Goal: Task Accomplishment & Management: Complete application form

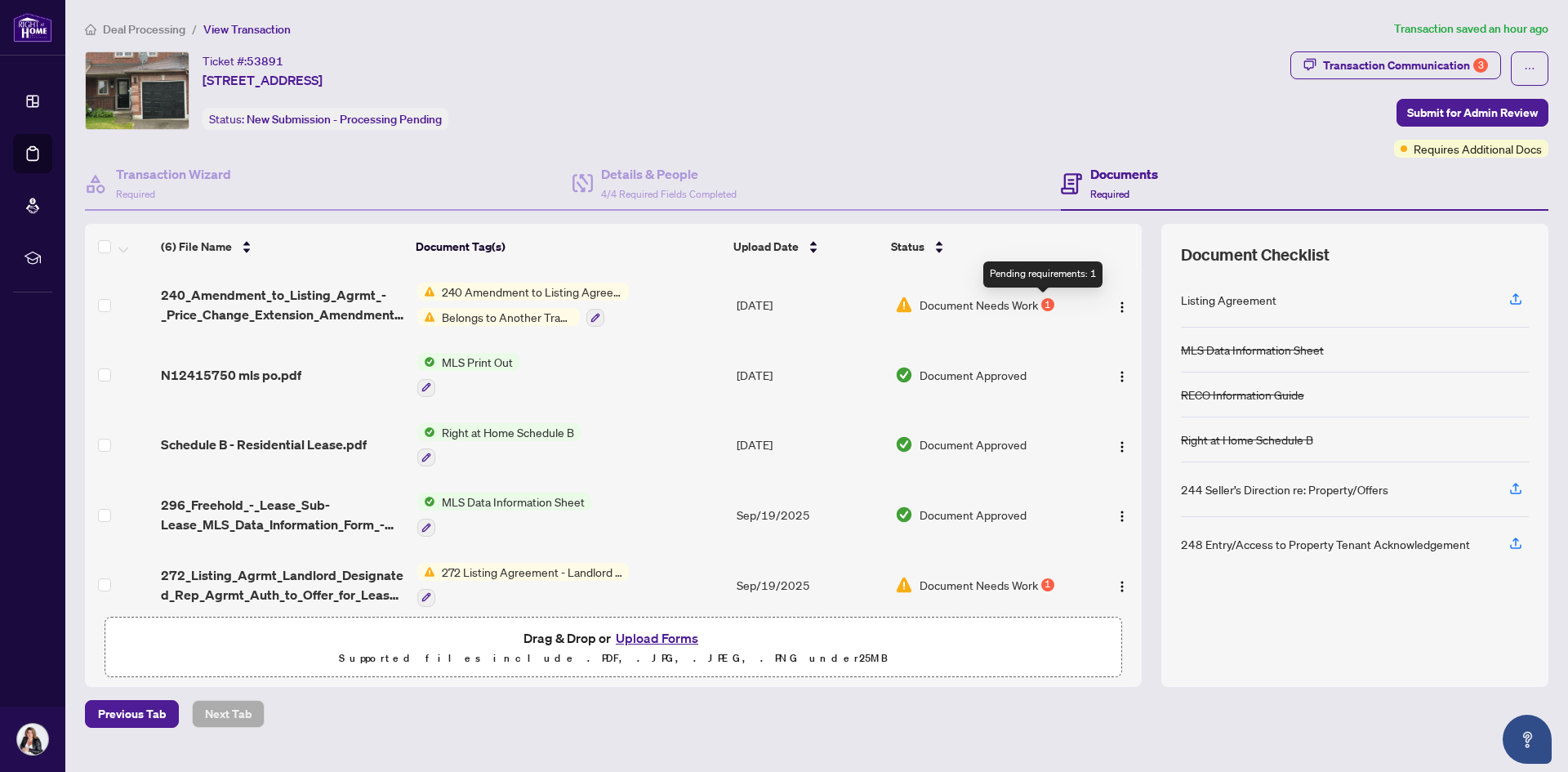
click at [1041, 300] on div "1" at bounding box center [1048, 305] width 13 height 13
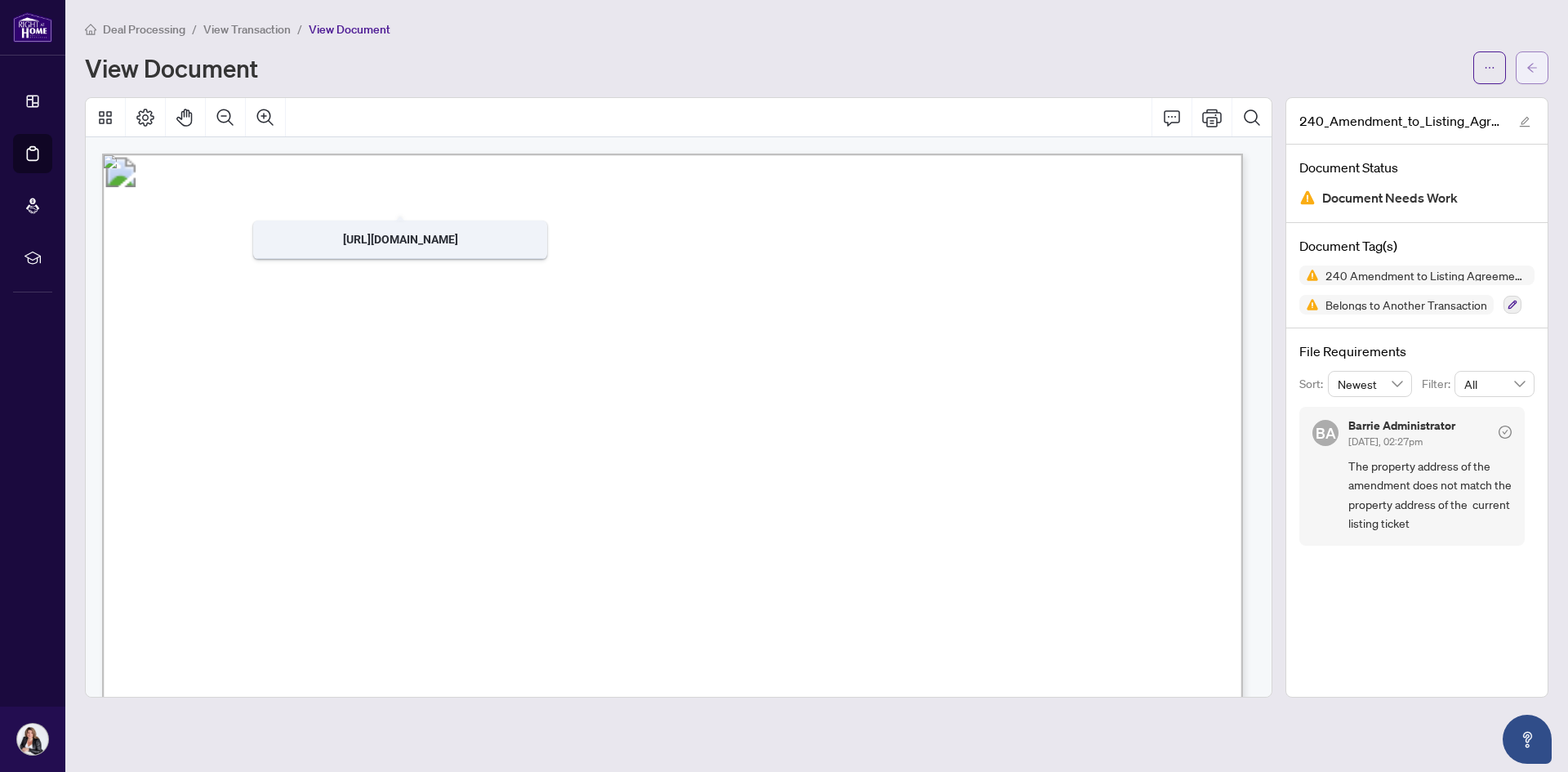
click at [1518, 68] on button "button" at bounding box center [1532, 68] width 32 height 32
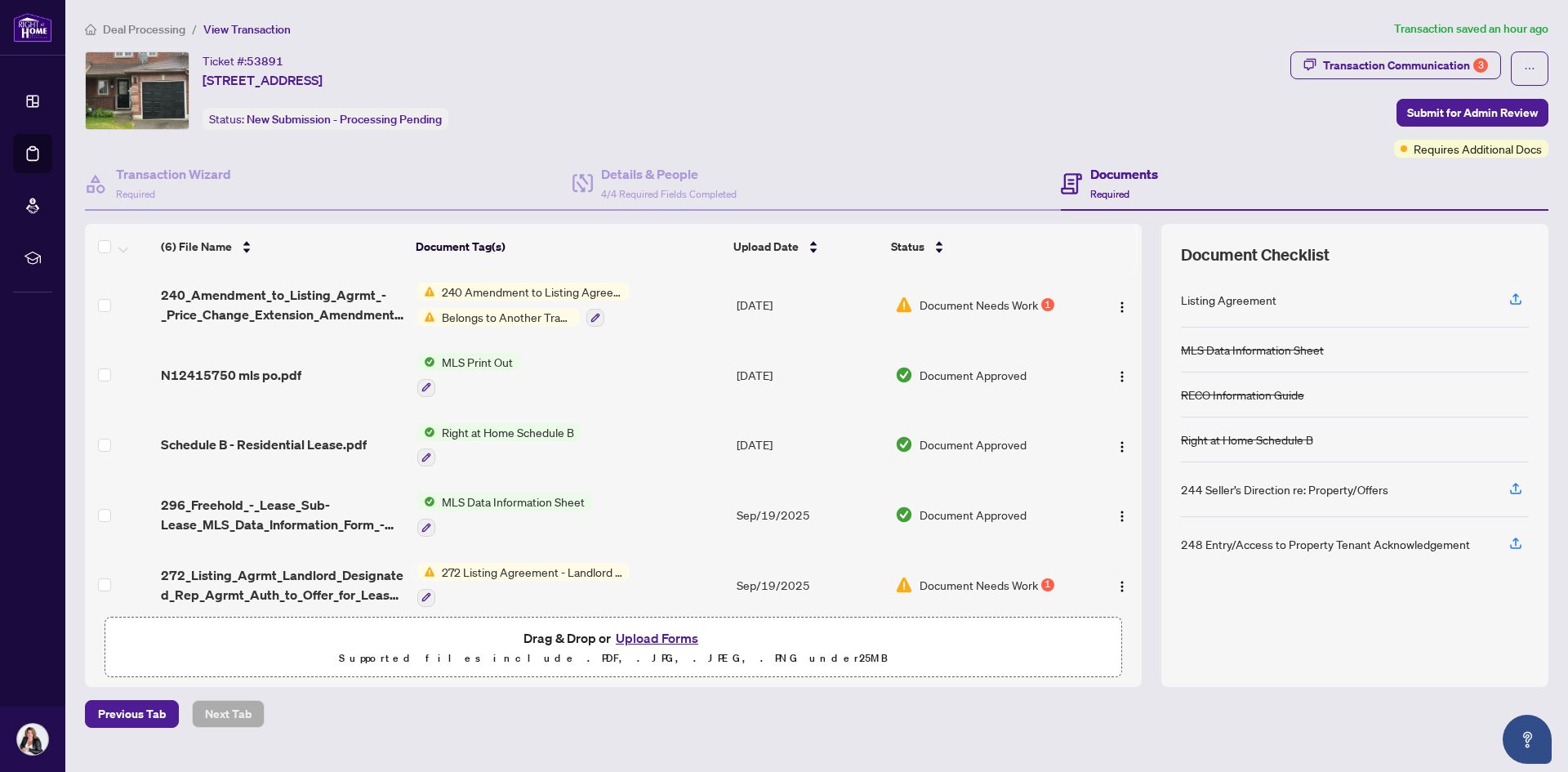
click at [1116, 301] on img "button" at bounding box center [1122, 307] width 13 height 13
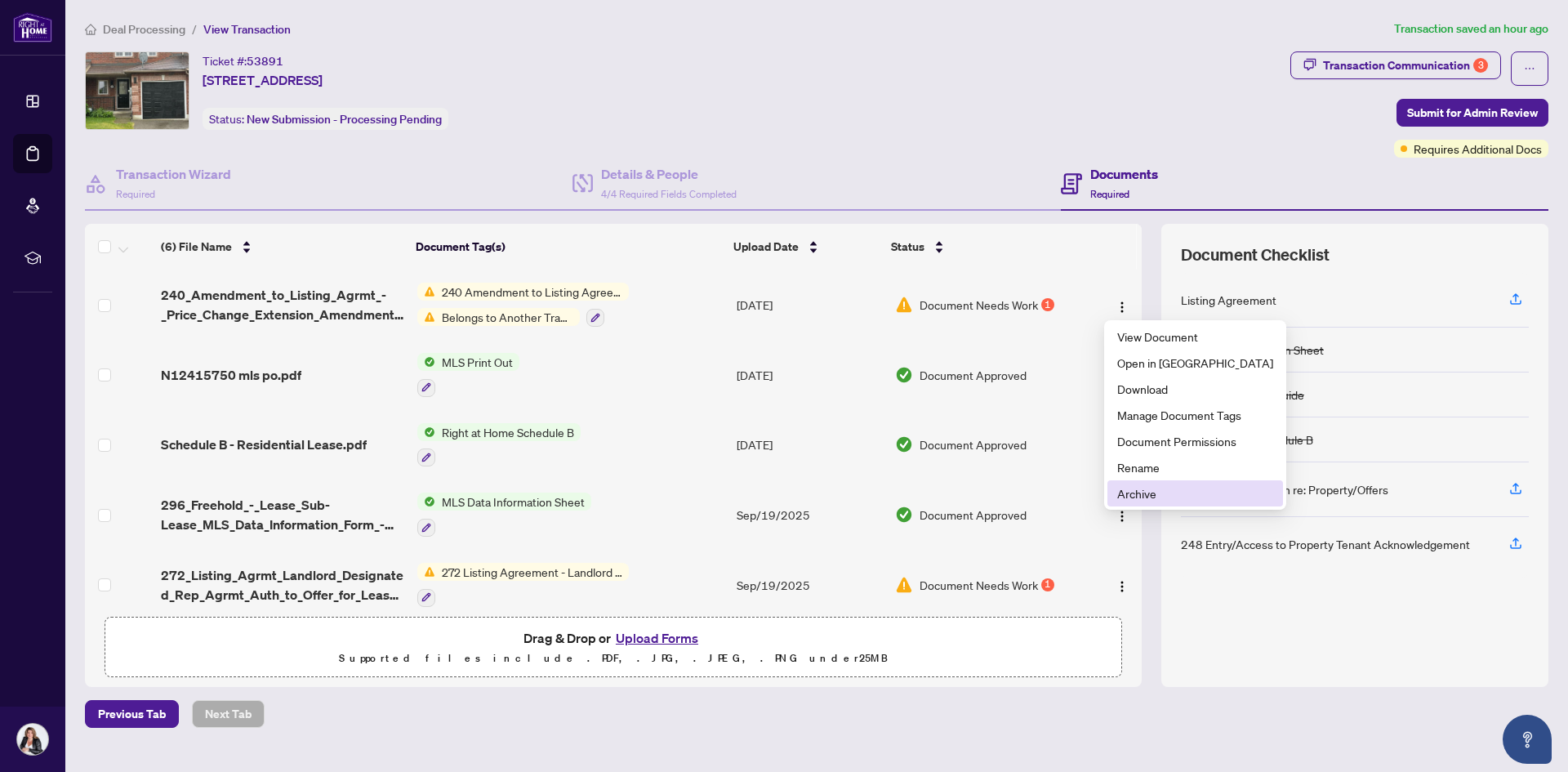
click at [1124, 490] on span "Archive" at bounding box center [1195, 492] width 156 height 18
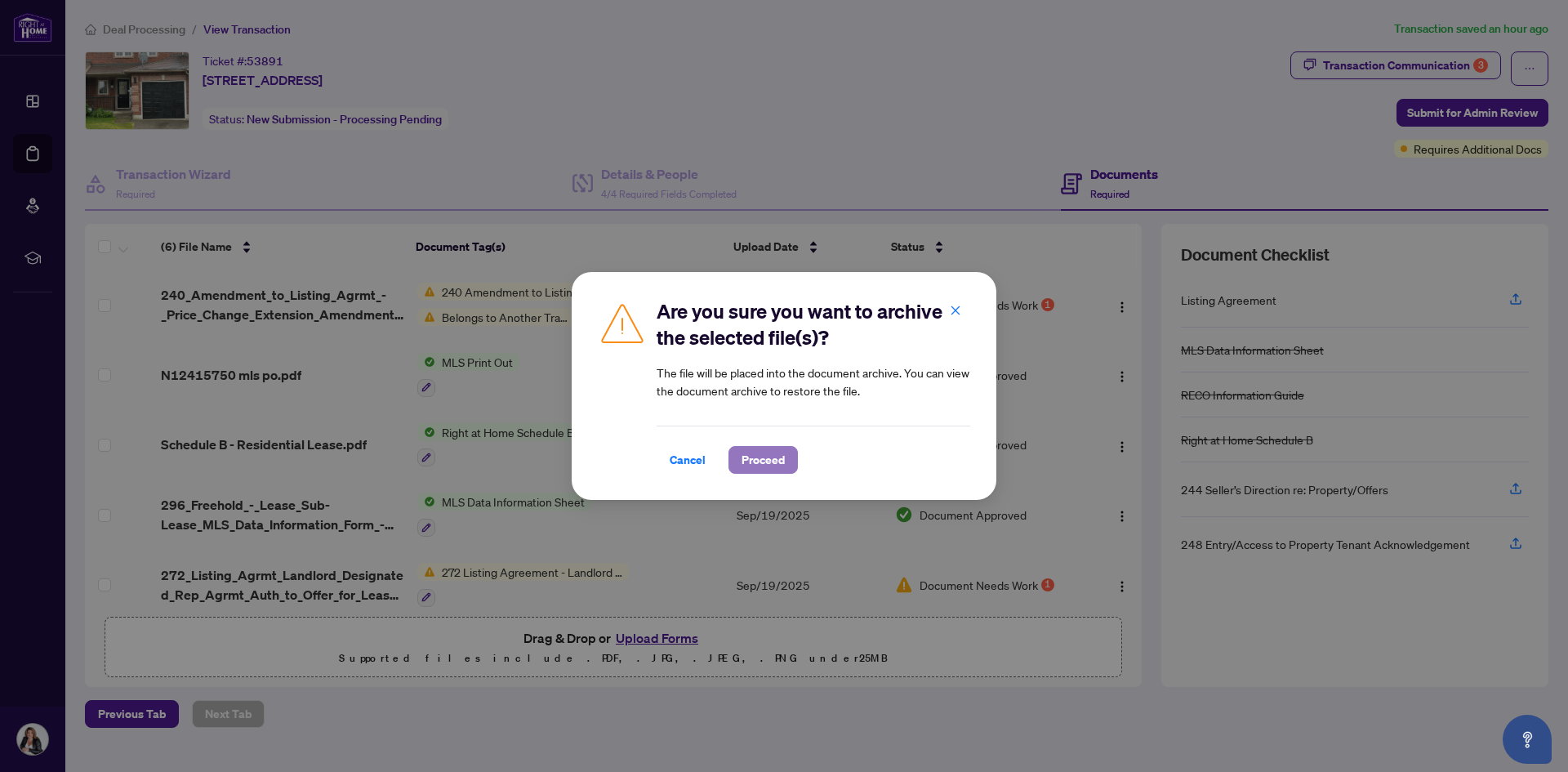
click at [771, 460] on span "Proceed" at bounding box center [763, 460] width 44 height 26
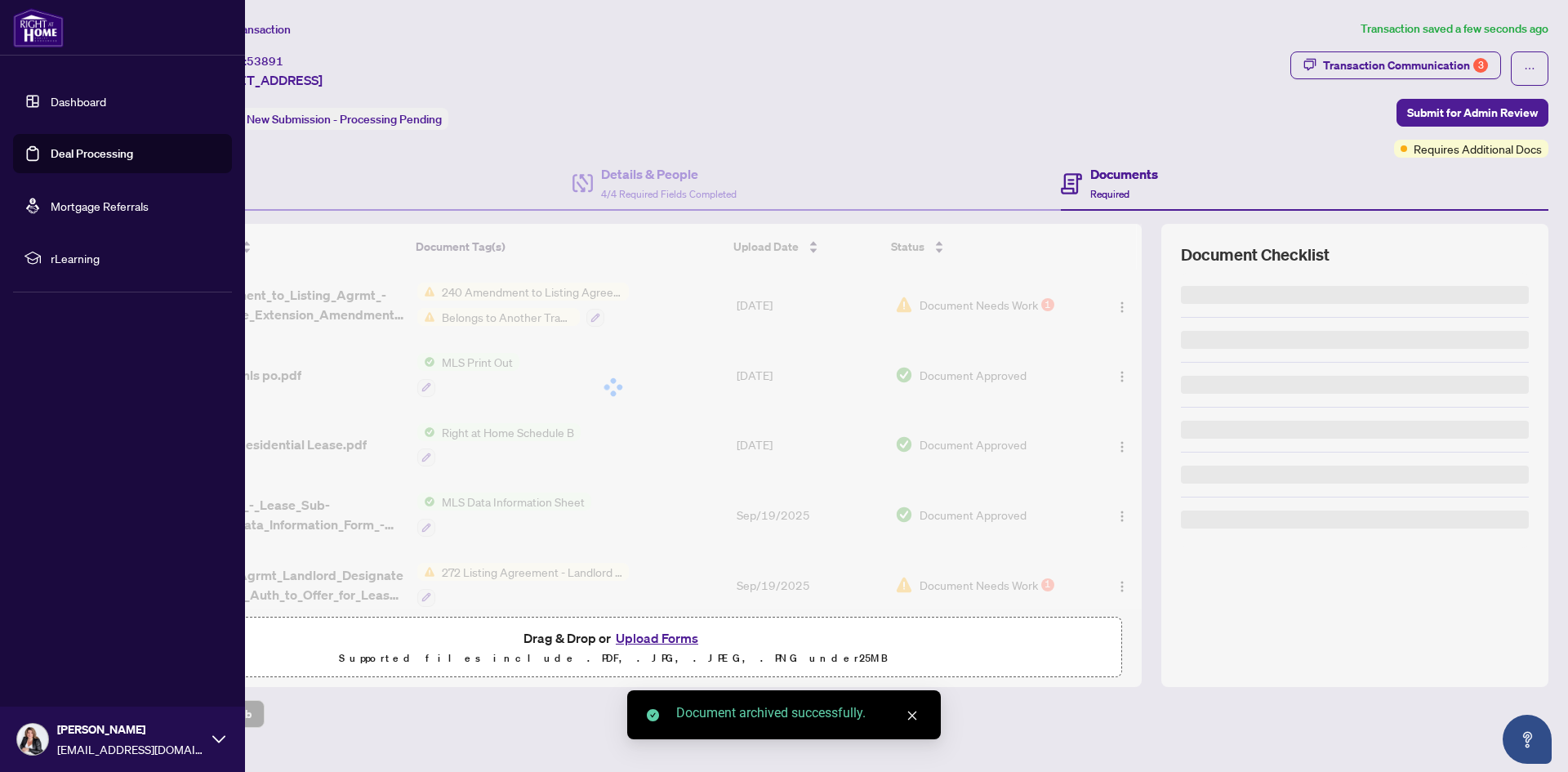
click at [76, 98] on link "Dashboard" at bounding box center [79, 101] width 56 height 15
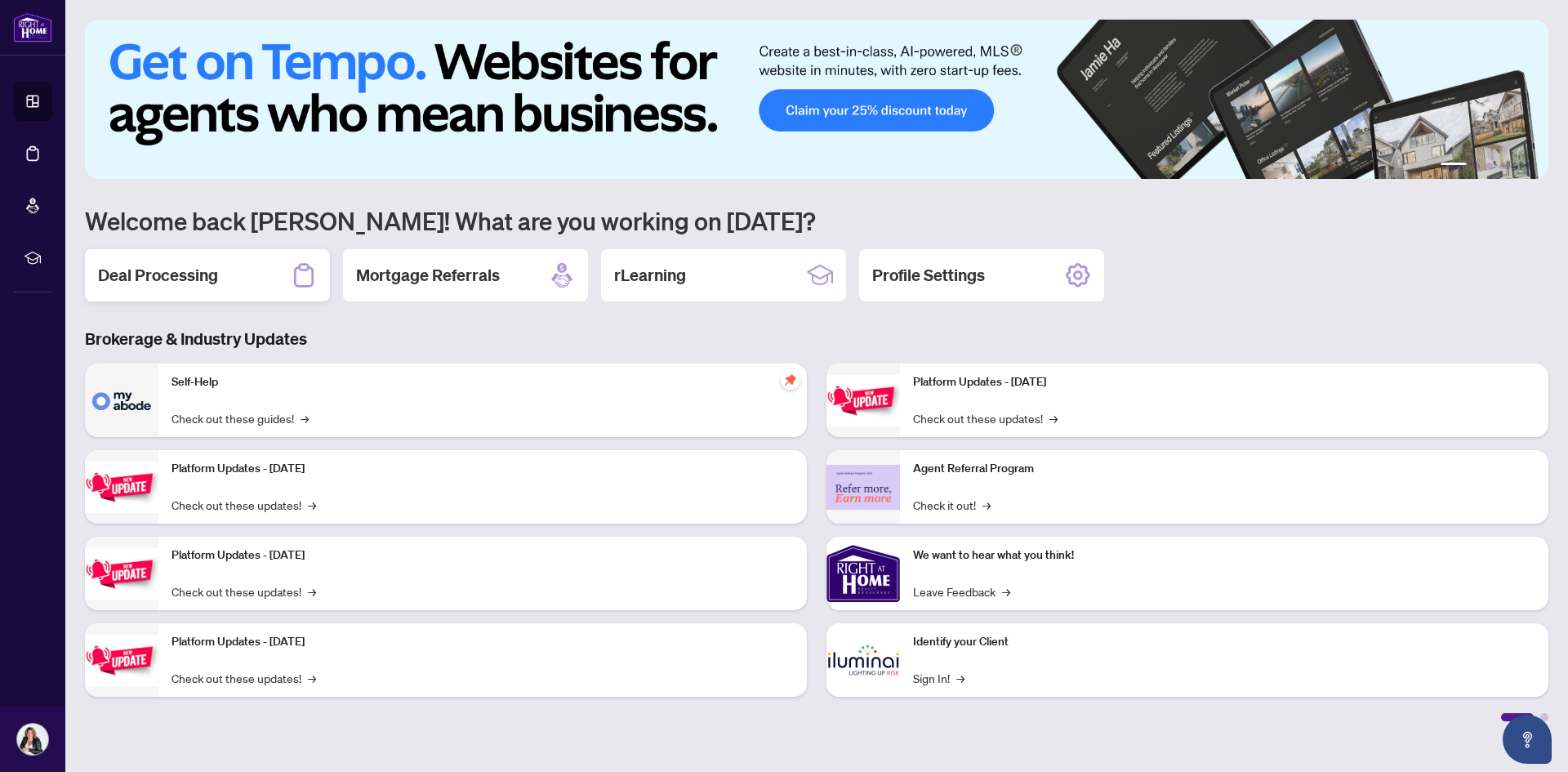
click at [191, 266] on h2 "Deal Processing" at bounding box center [158, 275] width 120 height 23
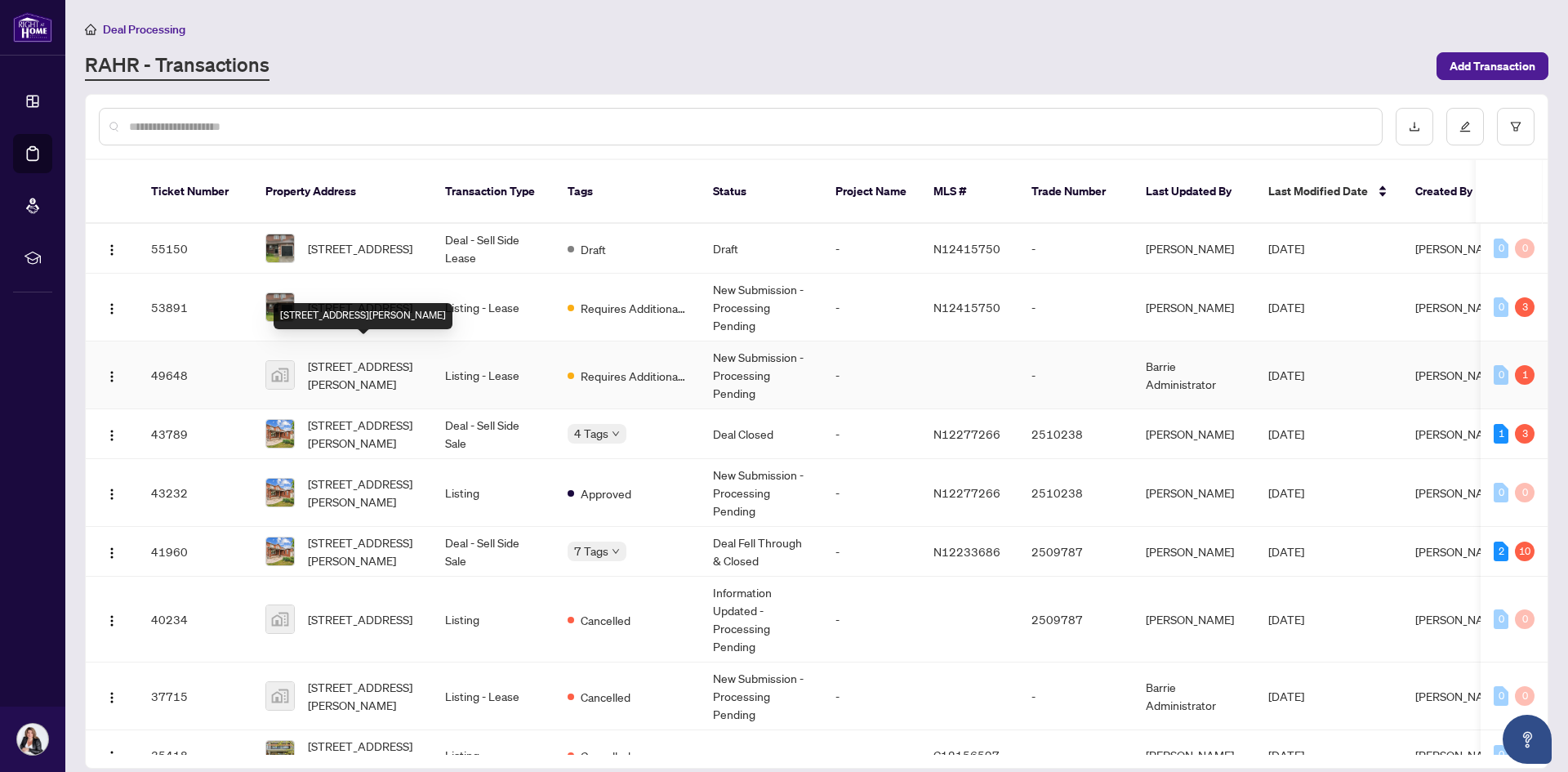
click at [335, 357] on span "[STREET_ADDRESS][PERSON_NAME]" at bounding box center [364, 375] width 111 height 36
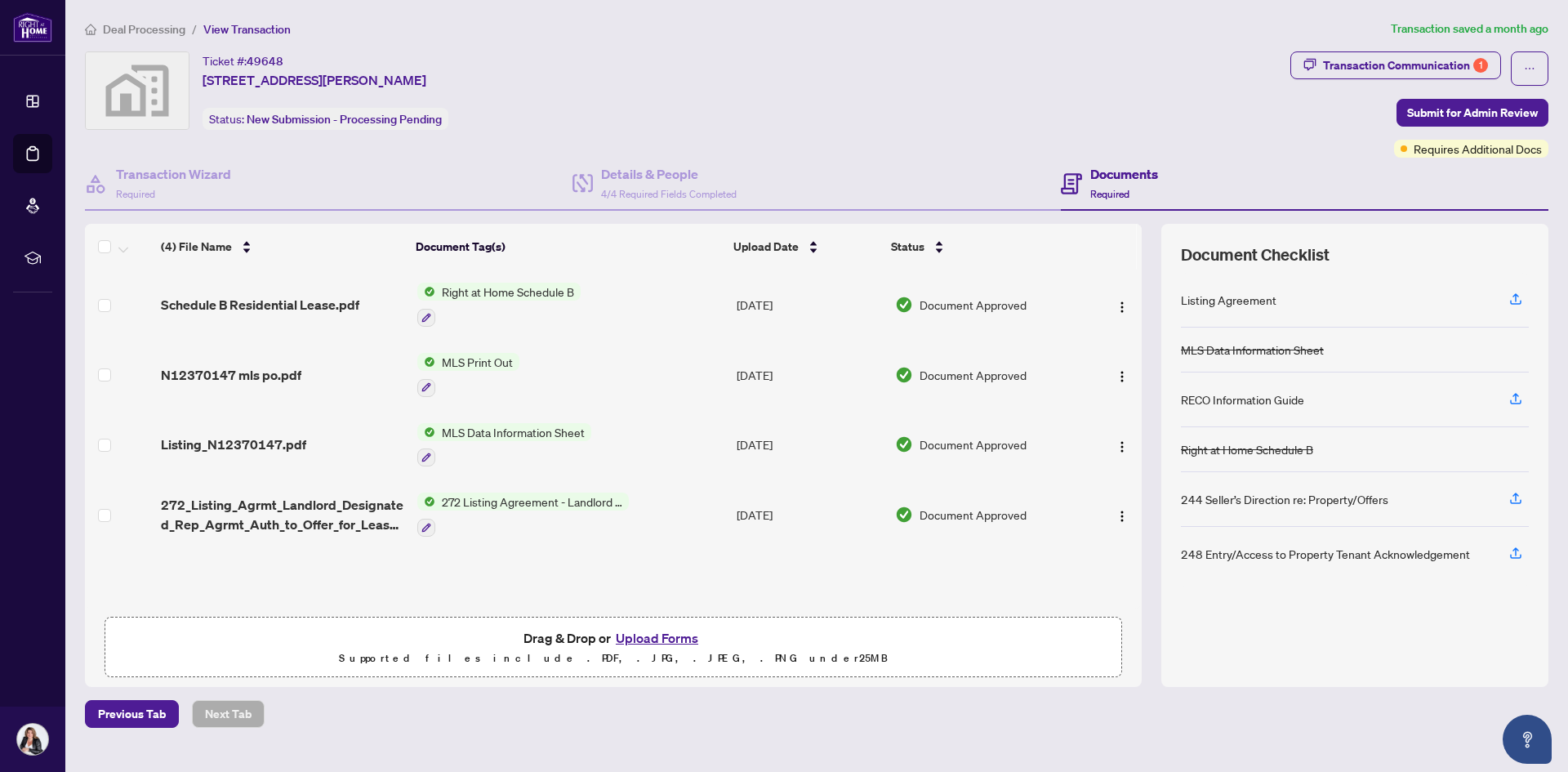
click at [665, 630] on button "Upload Forms" at bounding box center [657, 638] width 93 height 21
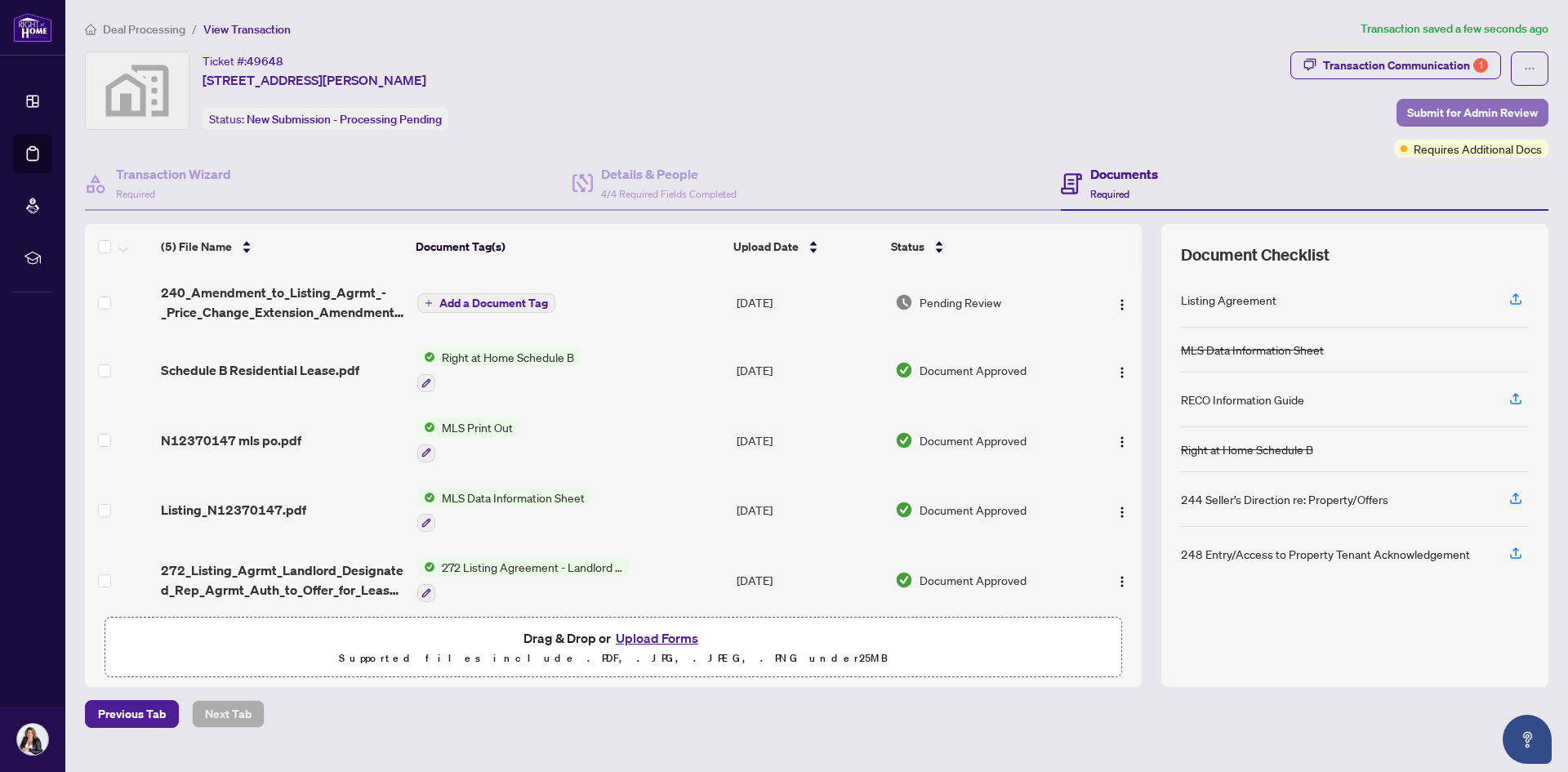
click at [1448, 105] on span "Submit for Admin Review" at bounding box center [1472, 113] width 131 height 26
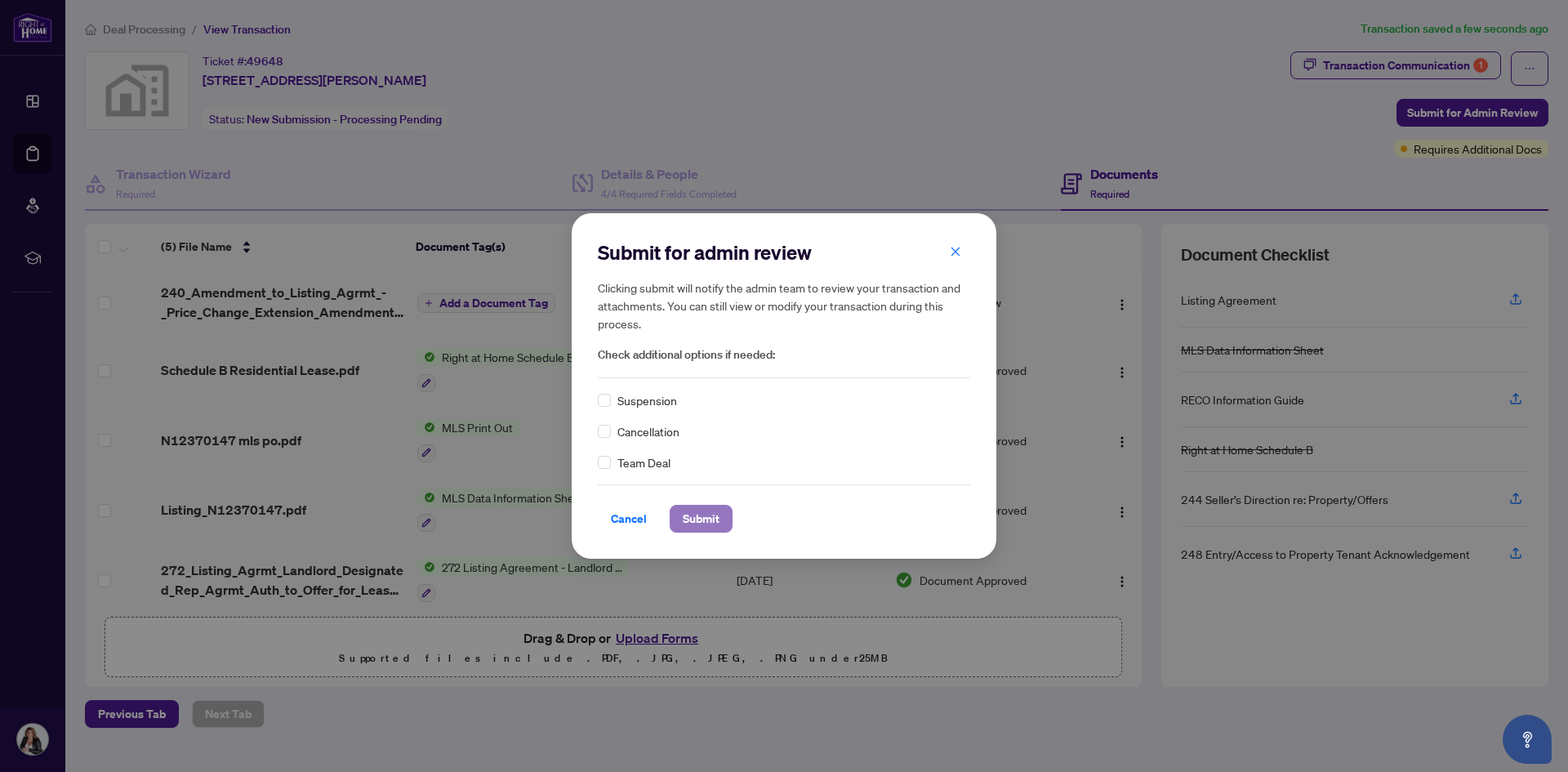
click at [678, 518] on button "Submit" at bounding box center [702, 518] width 63 height 28
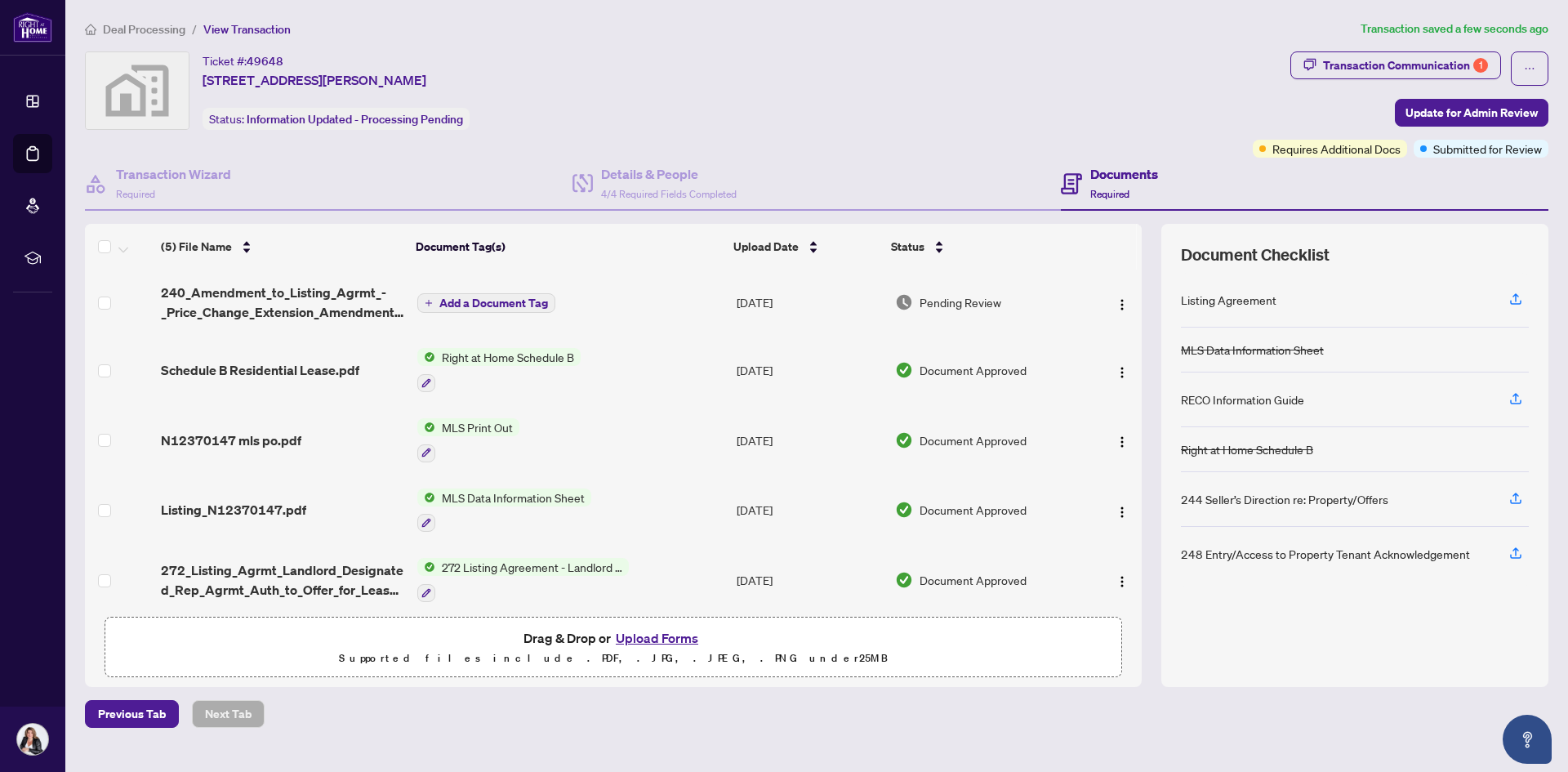
click at [1368, 68] on body "Dashboard Deal Processing Mortgage Referrals rLearning [PERSON_NAME] [EMAIL_ADD…" at bounding box center [784, 386] width 1568 height 772
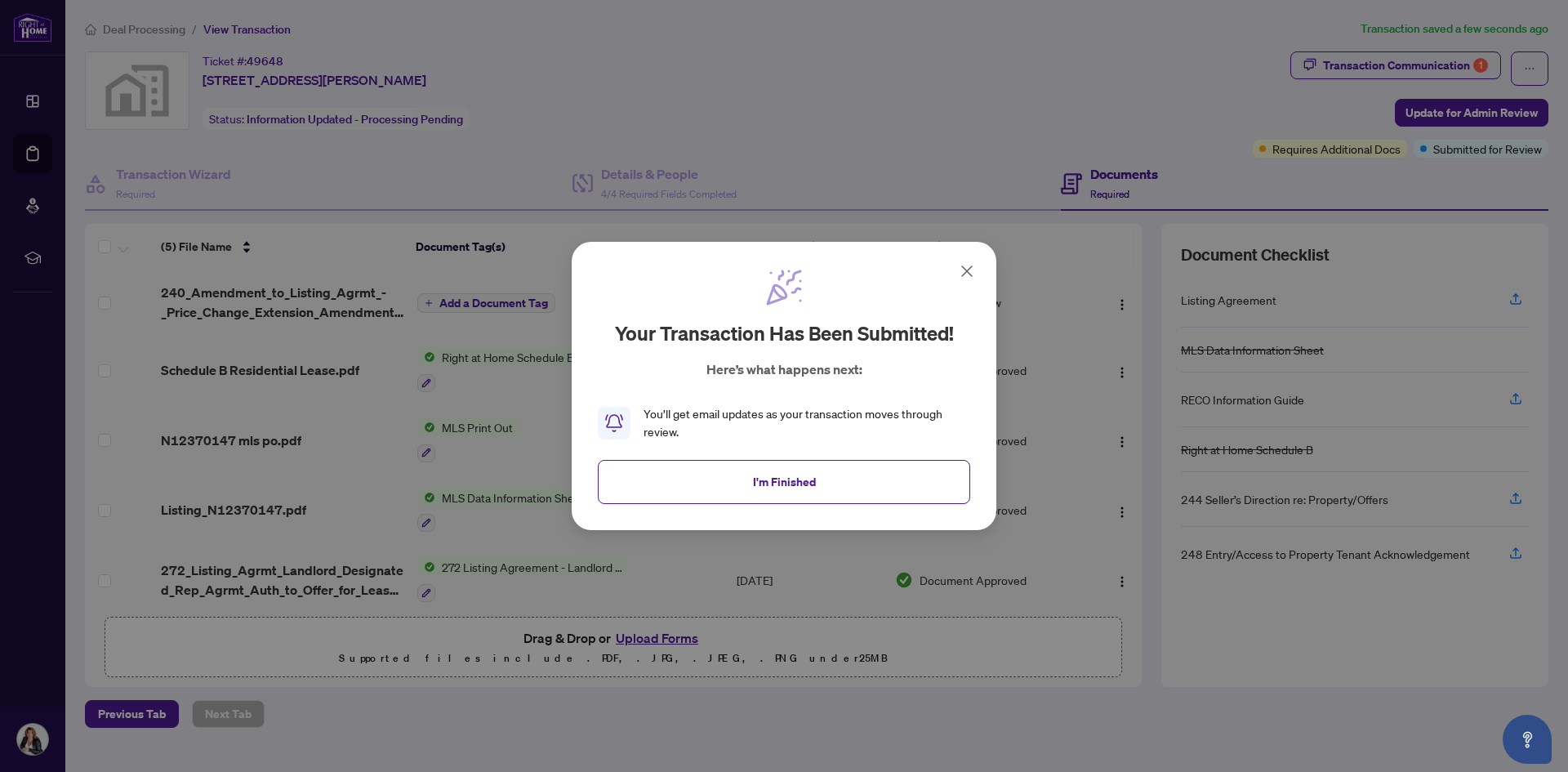
click at [1368, 68] on div "Your transaction has been submitted! Here’s what happens next: You’ll get email…" at bounding box center [784, 386] width 1568 height 772
drag, startPoint x: 740, startPoint y: 493, endPoint x: 988, endPoint y: 323, distance: 300.7
click at [742, 489] on button "I'm Finished" at bounding box center [784, 482] width 372 height 44
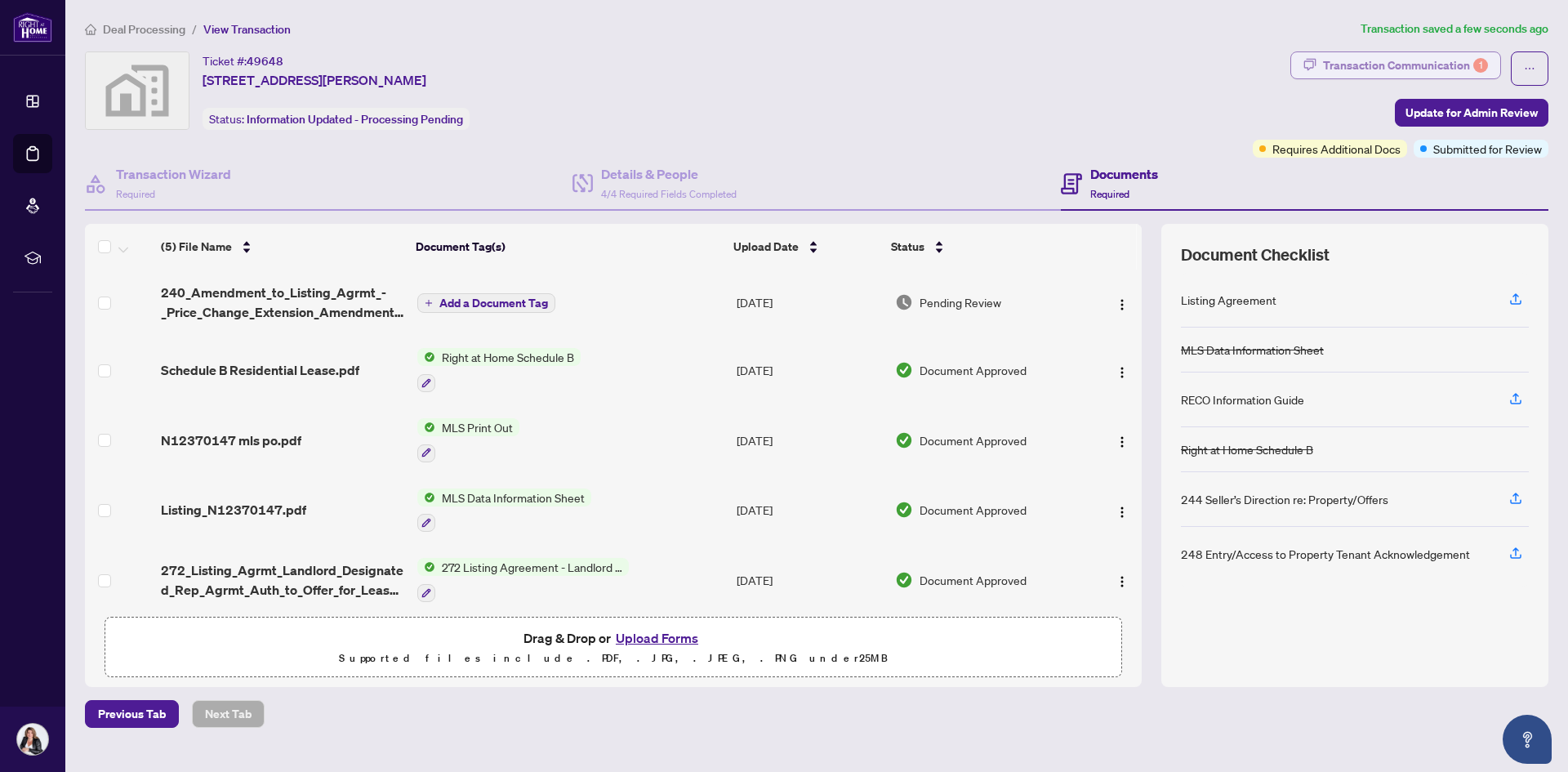
click at [1476, 67] on div "1" at bounding box center [1481, 66] width 15 height 15
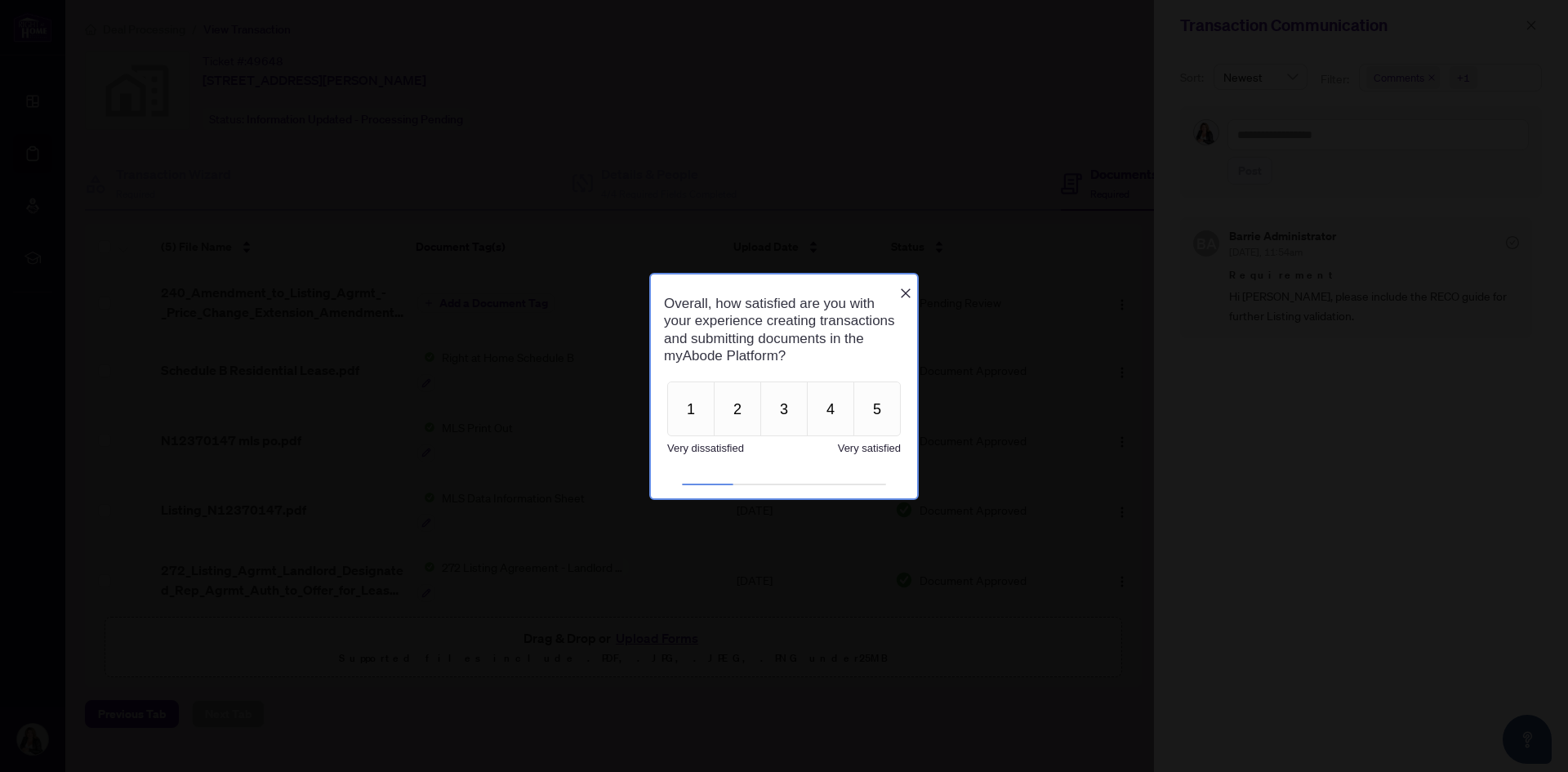
click at [902, 287] on icon "Close button" at bounding box center [906, 293] width 13 height 13
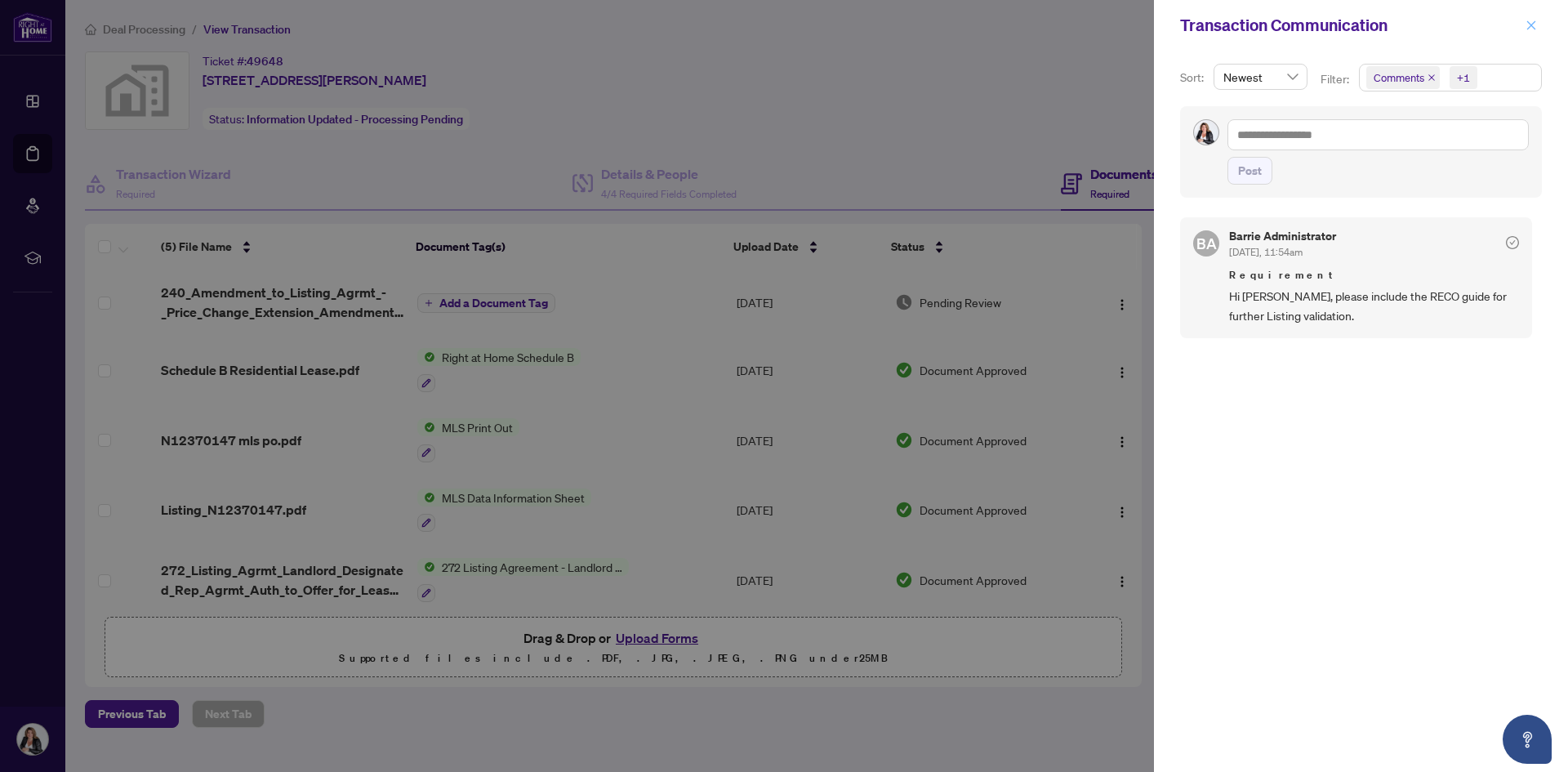
click at [1532, 28] on icon "close" at bounding box center [1531, 25] width 11 height 11
